Goal: Check status: Check status

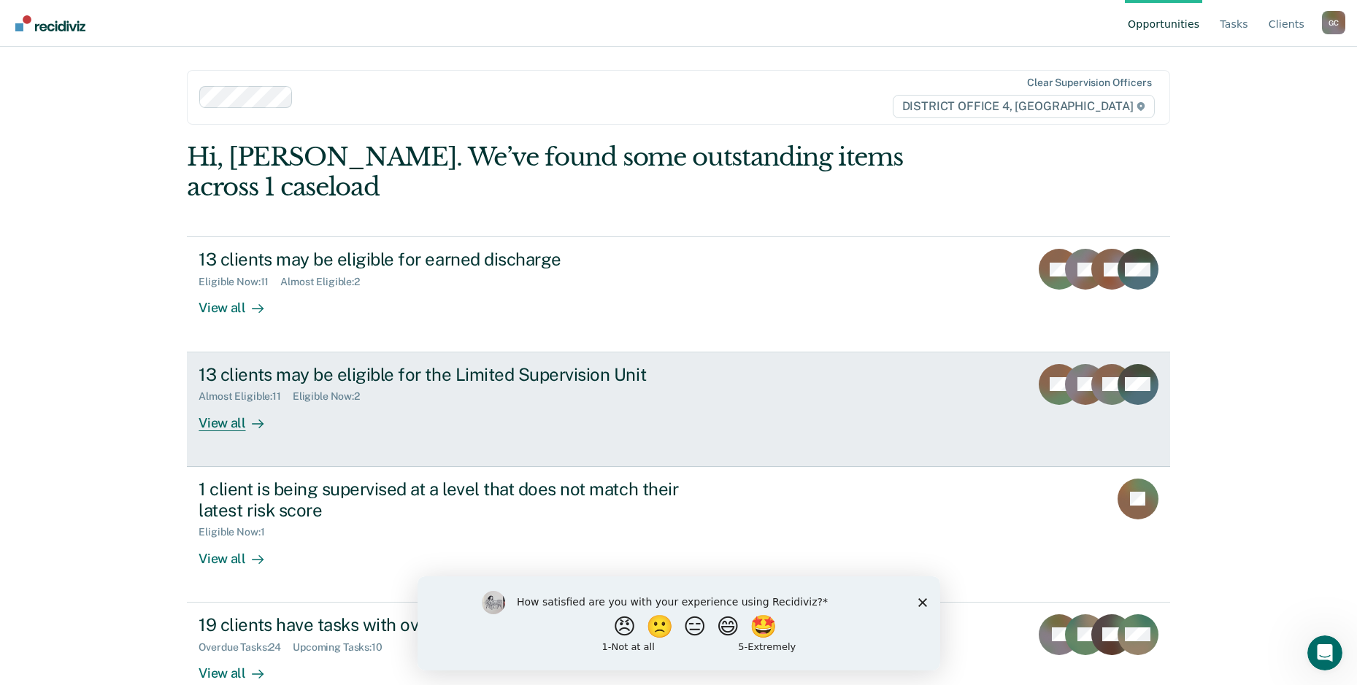
scroll to position [2, 0]
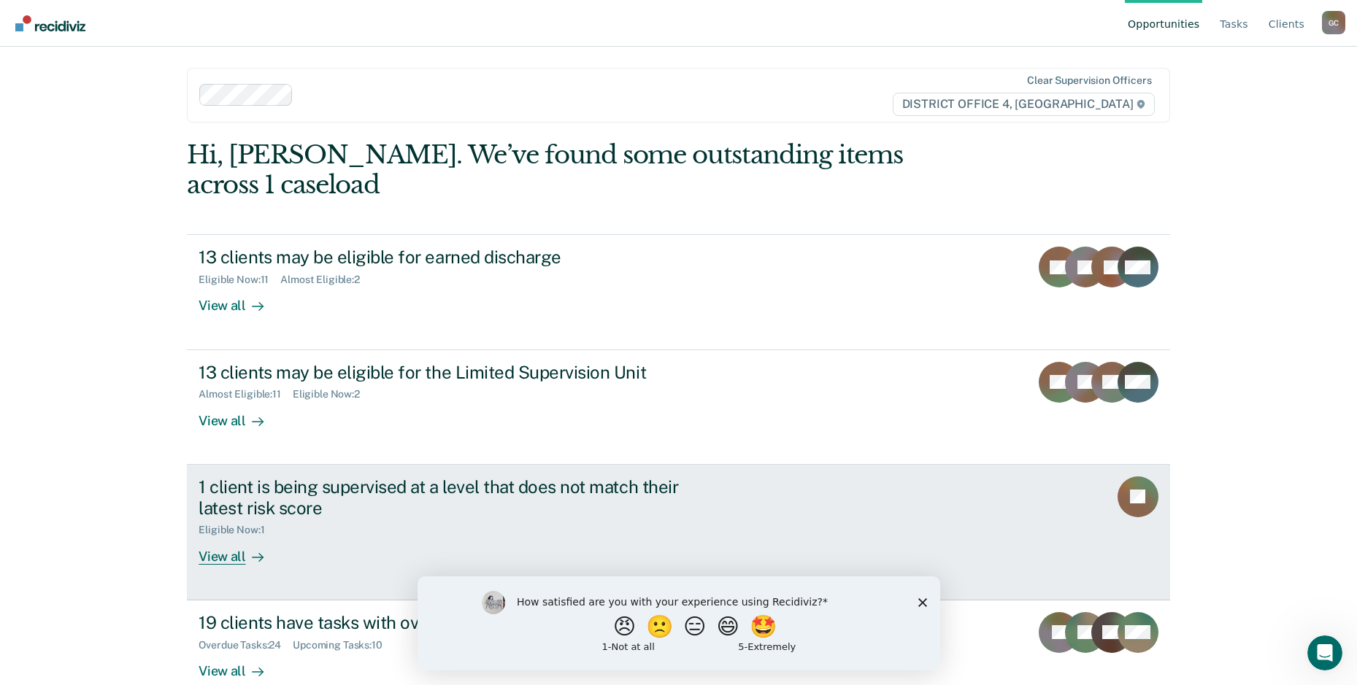
click at [241, 482] on div "1 client is being supervised at a level that does not match their latest risk s…" at bounding box center [454, 498] width 512 height 42
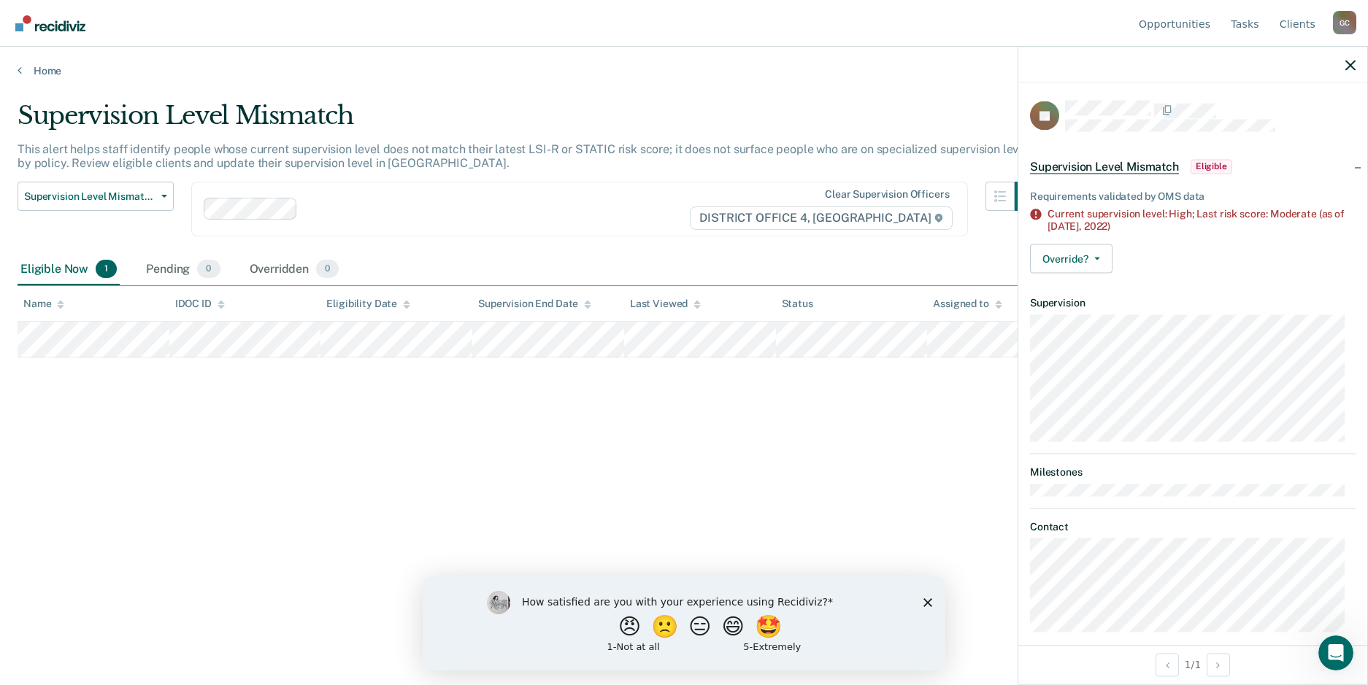
click at [53, 78] on main "Supervision Level Mismatch This alert helps staff identify people whose current…" at bounding box center [684, 379] width 1368 height 604
click at [55, 68] on link "Home" at bounding box center [684, 70] width 1333 height 13
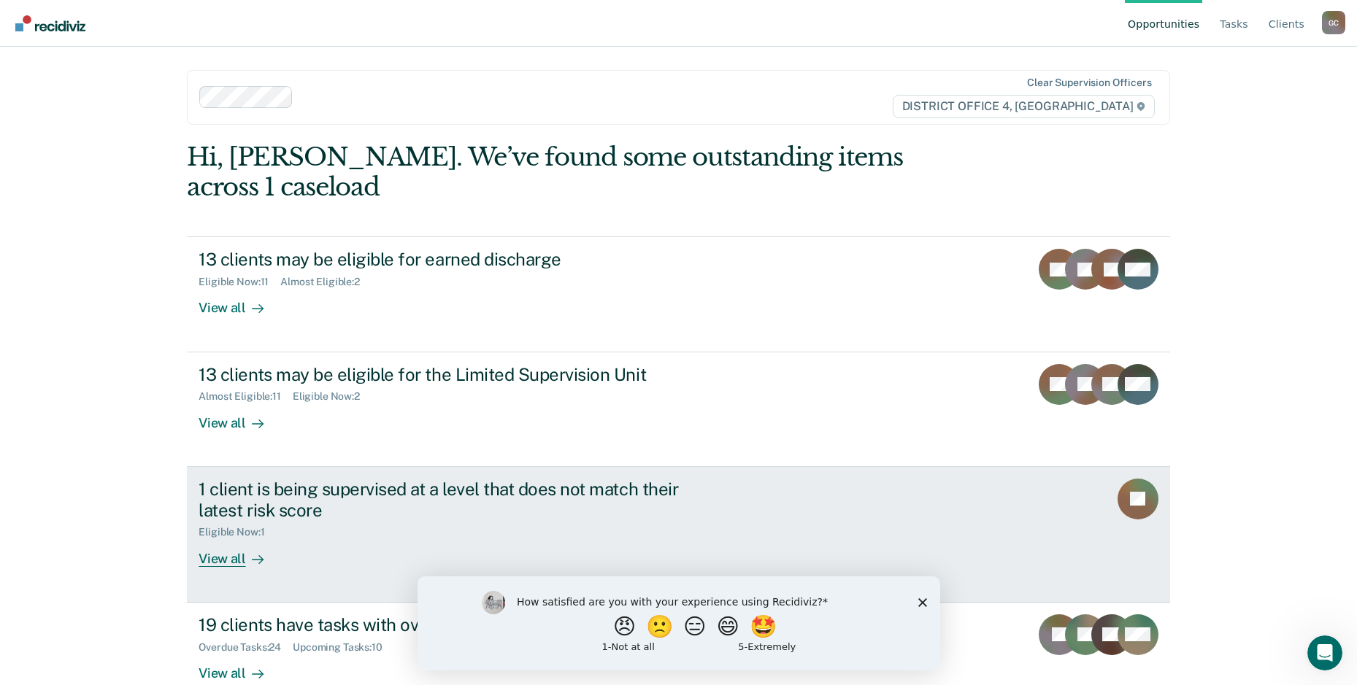
scroll to position [2, 0]
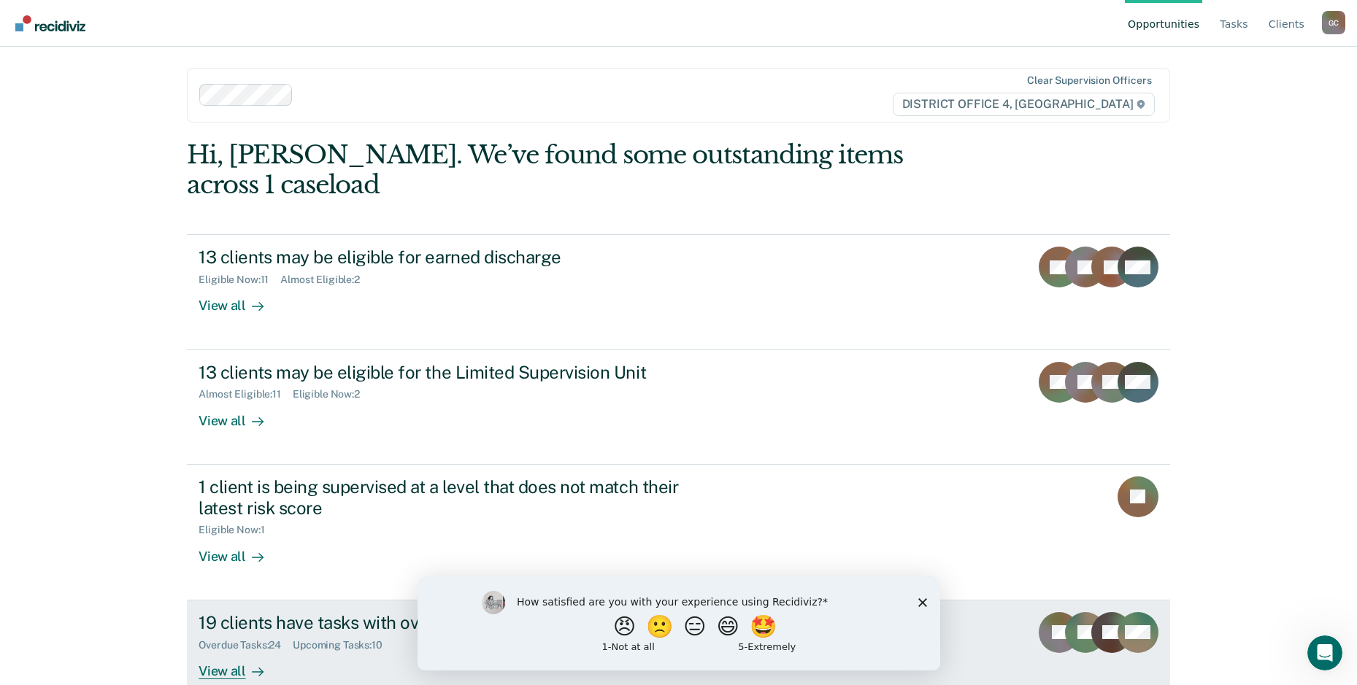
click at [337, 612] on div "19 clients have tasks with overdue or upcoming due dates" at bounding box center [454, 622] width 512 height 21
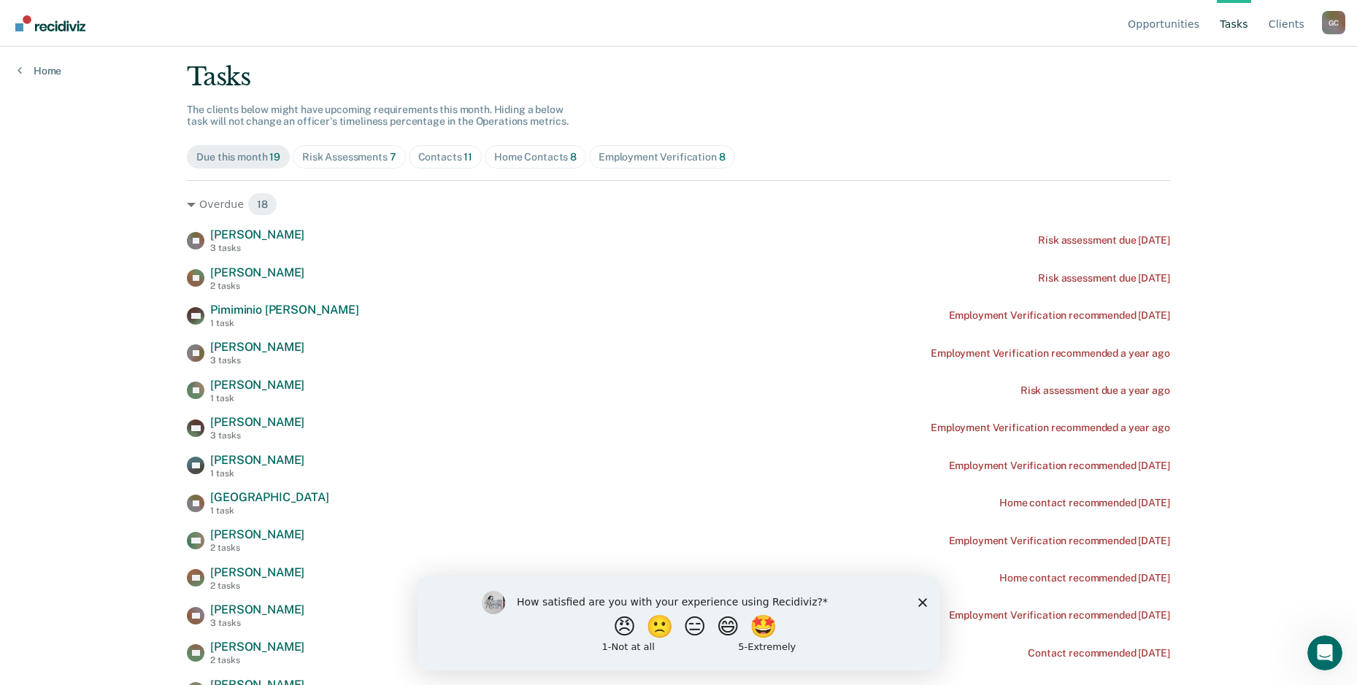
scroll to position [80, 0]
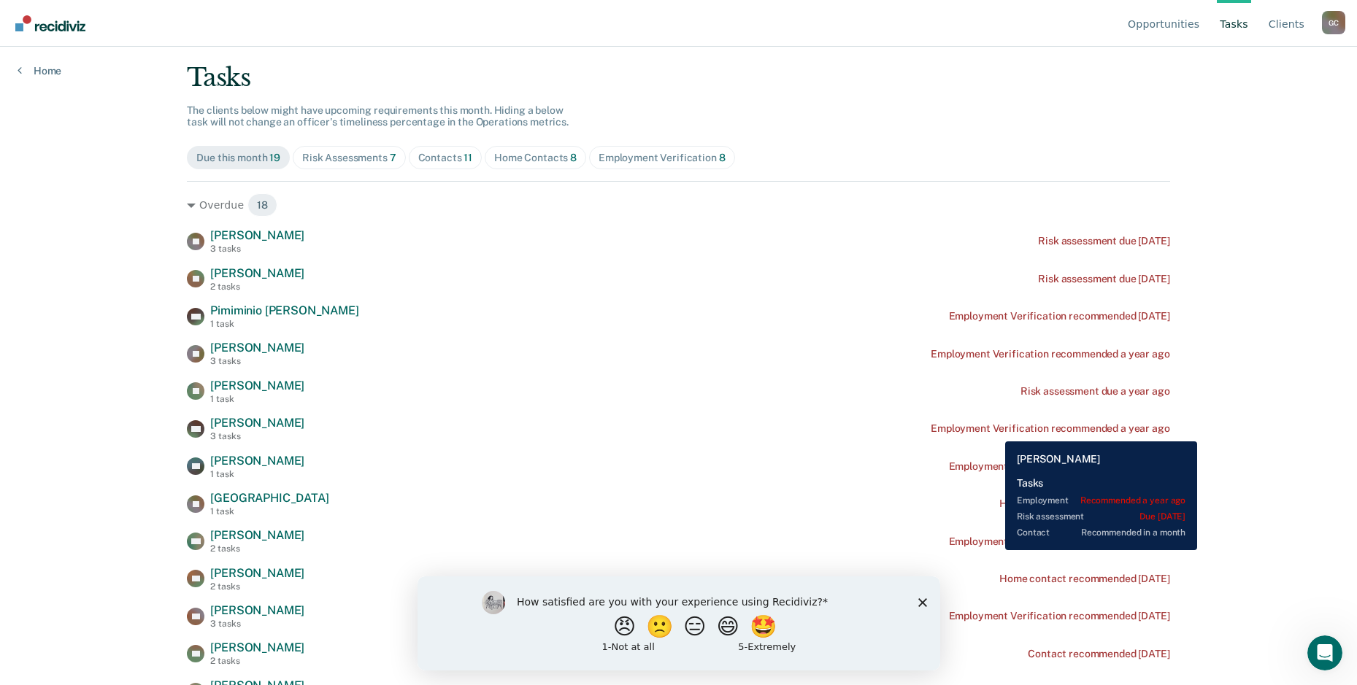
click at [994, 431] on div "Employment Verification recommended a year ago" at bounding box center [1049, 429] width 239 height 12
